Goal: Book appointment/travel/reservation

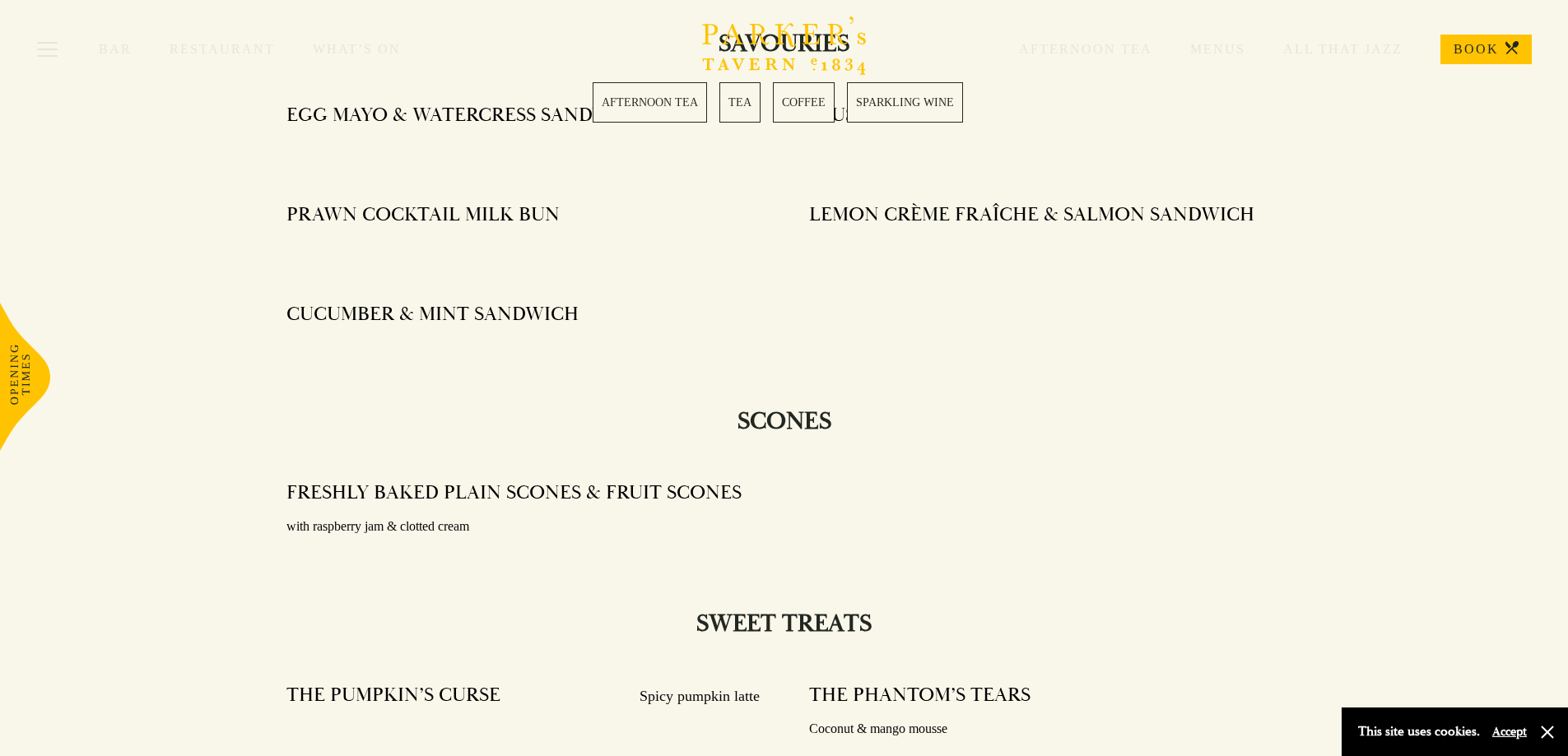
scroll to position [878, 0]
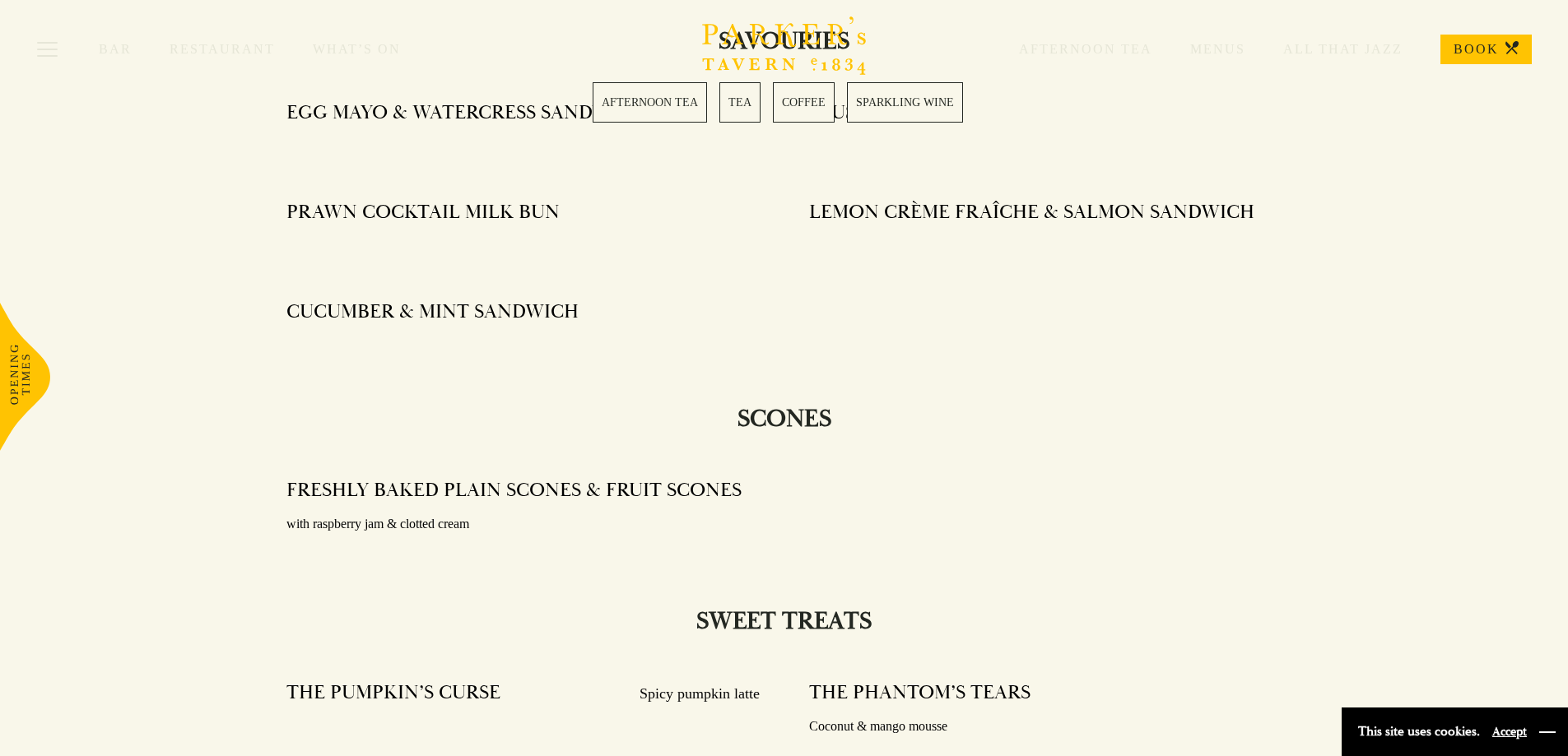
click at [1550, 732] on button "button" at bounding box center [1547, 732] width 16 height 16
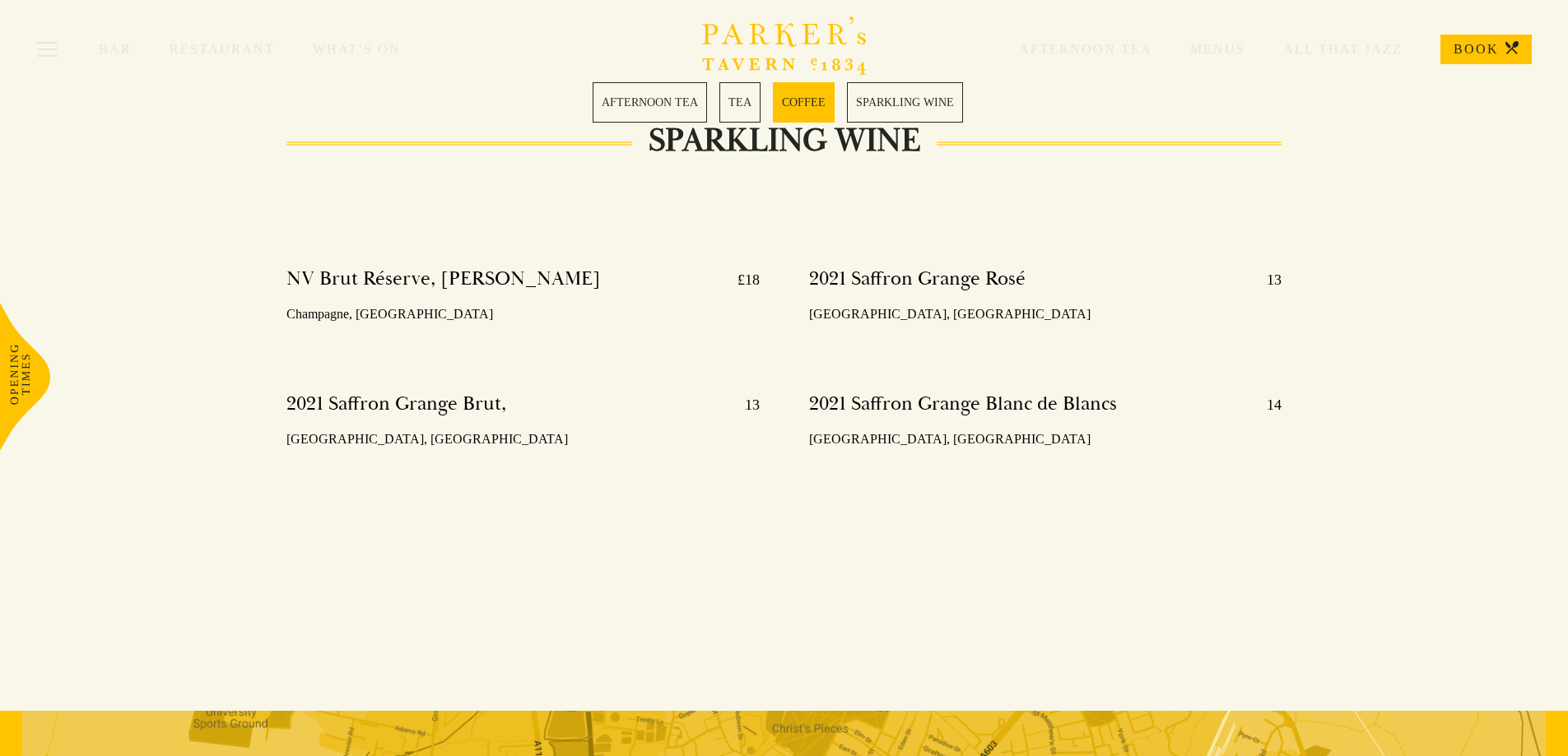
scroll to position [3182, 0]
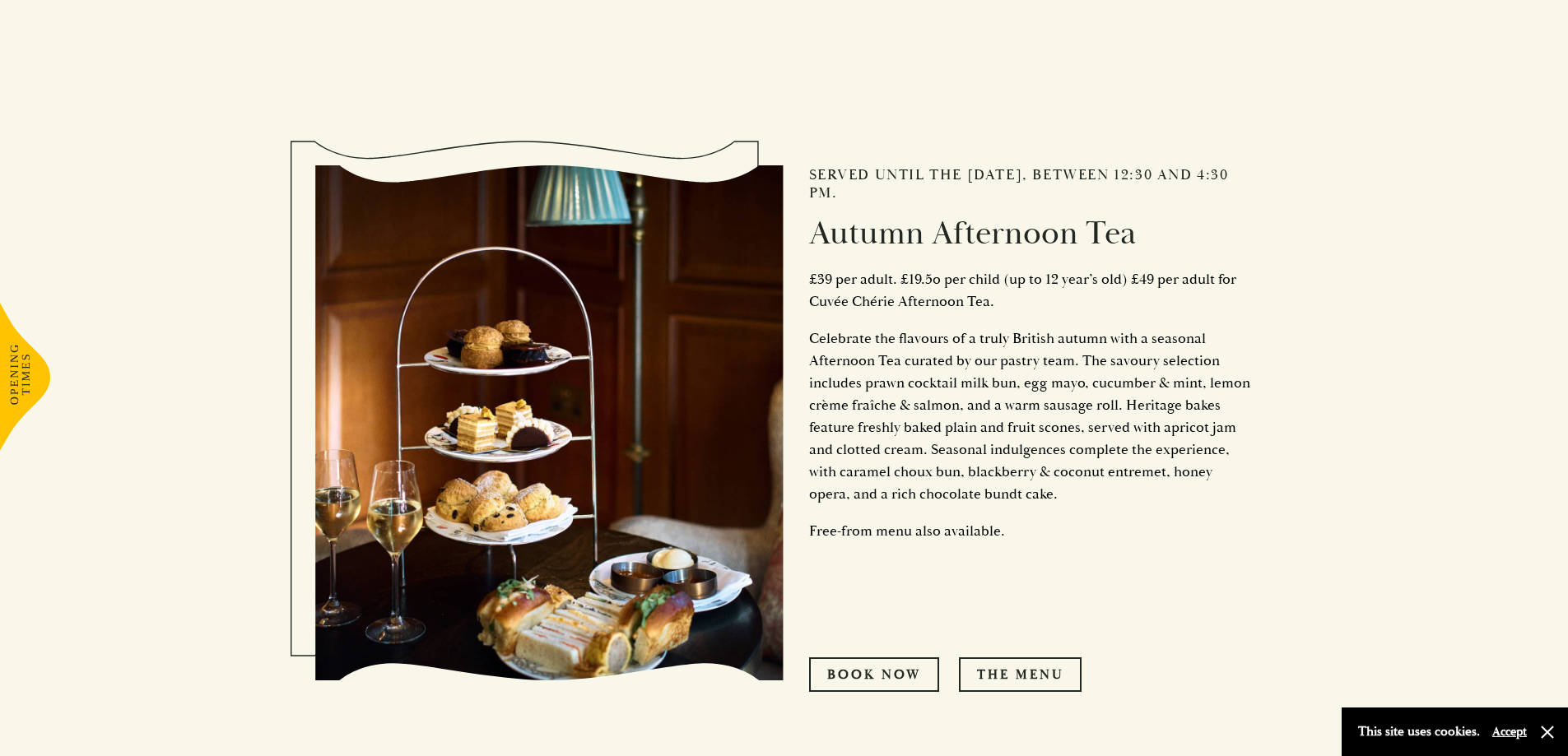
scroll to position [767, 0]
